Goal: Task Accomplishment & Management: Manage account settings

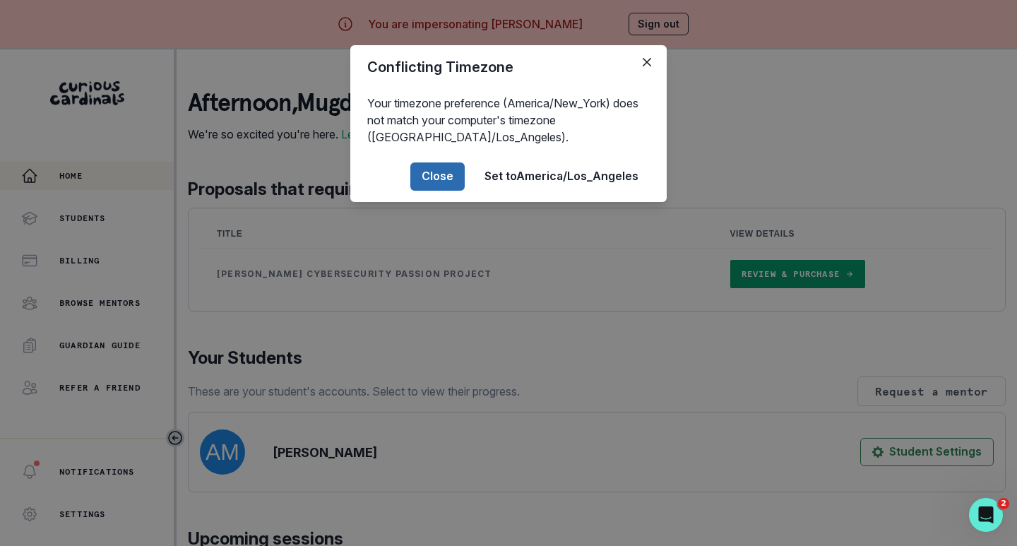
click at [428, 181] on button "Close" at bounding box center [437, 176] width 54 height 28
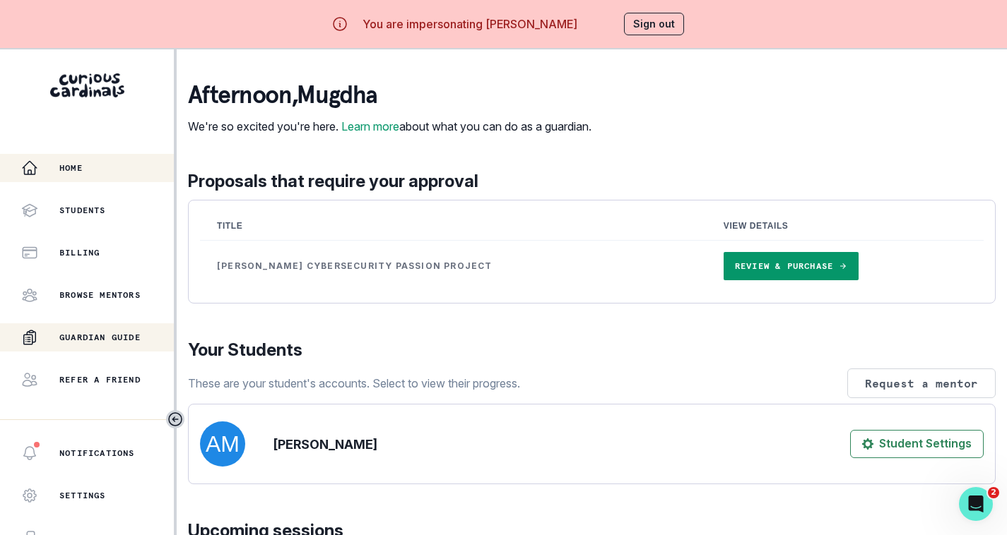
scroll to position [60, 0]
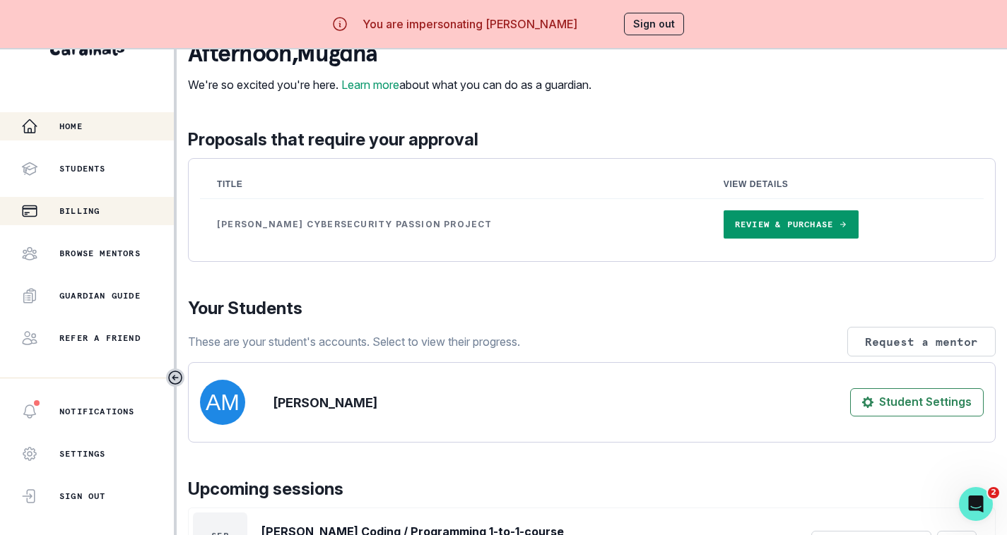
click at [93, 206] on p "Billing" at bounding box center [79, 211] width 40 height 11
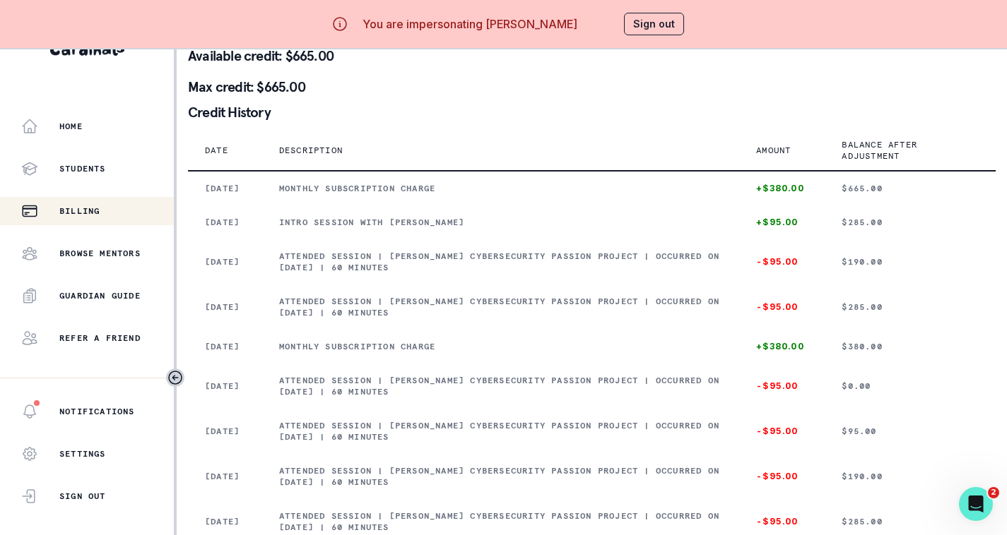
click at [624, 105] on p "Credit History" at bounding box center [591, 112] width 807 height 14
click at [653, 21] on button "Sign out" at bounding box center [654, 24] width 60 height 23
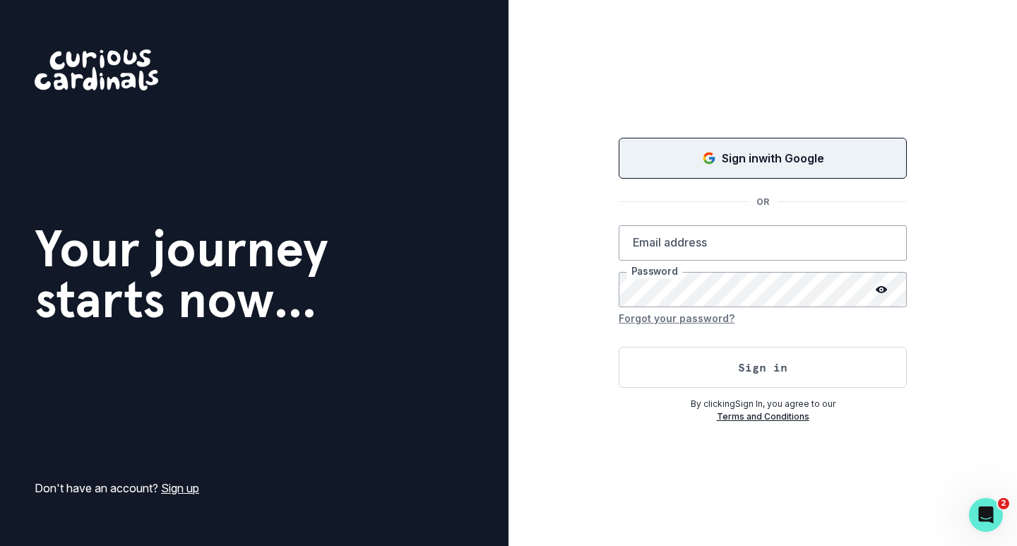
click at [714, 157] on icon "Sign in with Google (GSuite)" at bounding box center [709, 158] width 14 height 14
